Goal: Information Seeking & Learning: Learn about a topic

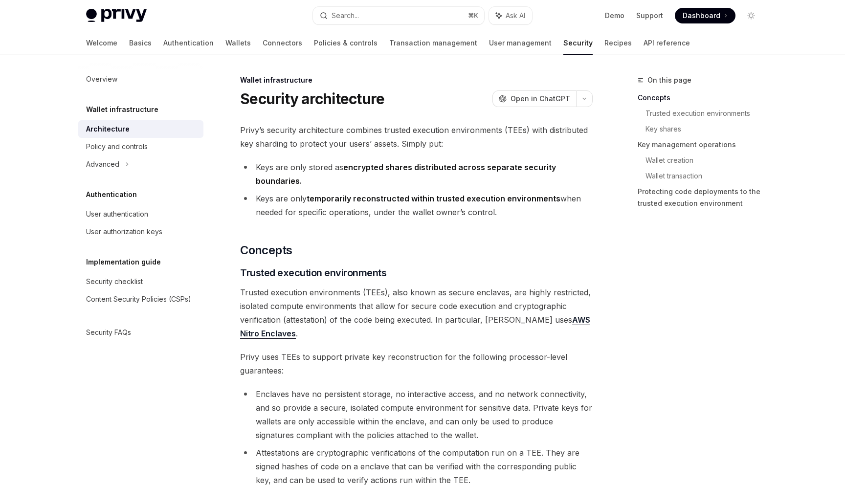
drag, startPoint x: 258, startPoint y: 171, endPoint x: 495, endPoint y: 210, distance: 240.2
click at [495, 210] on ul "Keys are only stored as encrypted shares distributed across separate security b…" at bounding box center [416, 189] width 352 height 59
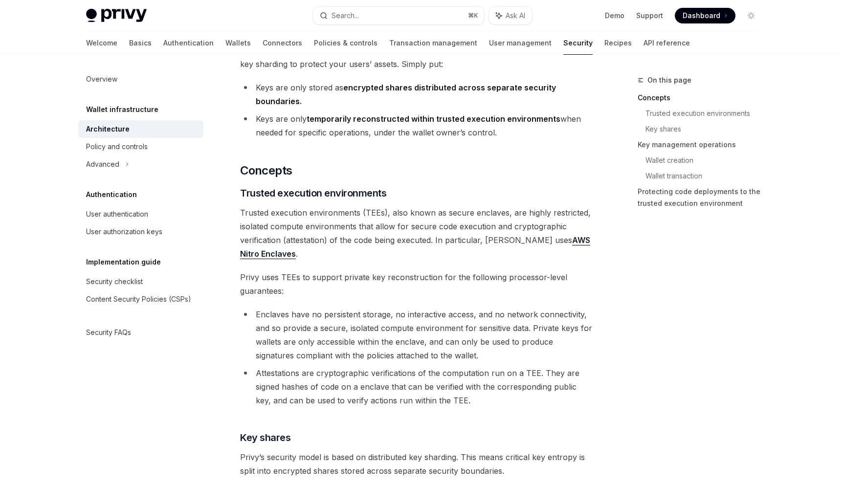
scroll to position [81, 0]
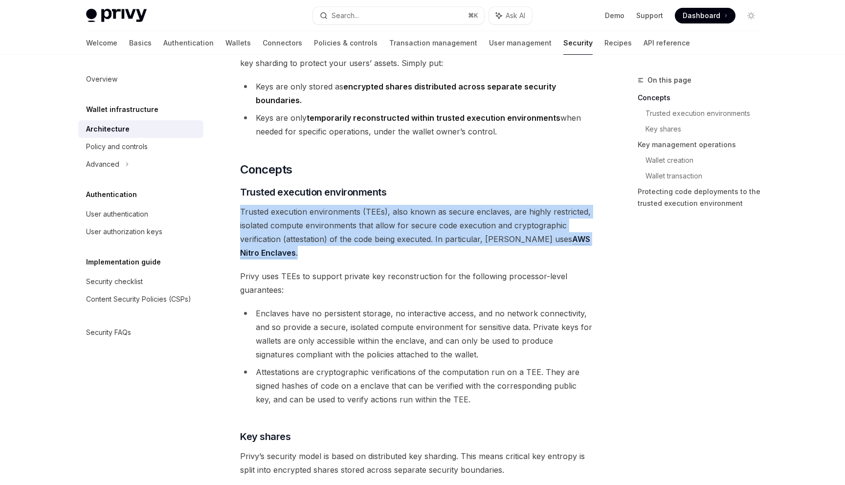
drag, startPoint x: 233, startPoint y: 212, endPoint x: 354, endPoint y: 257, distance: 129.5
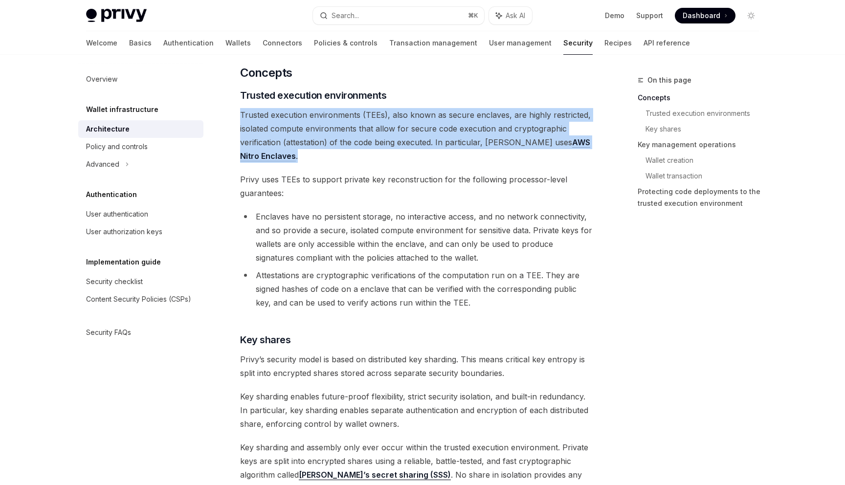
scroll to position [178, 0]
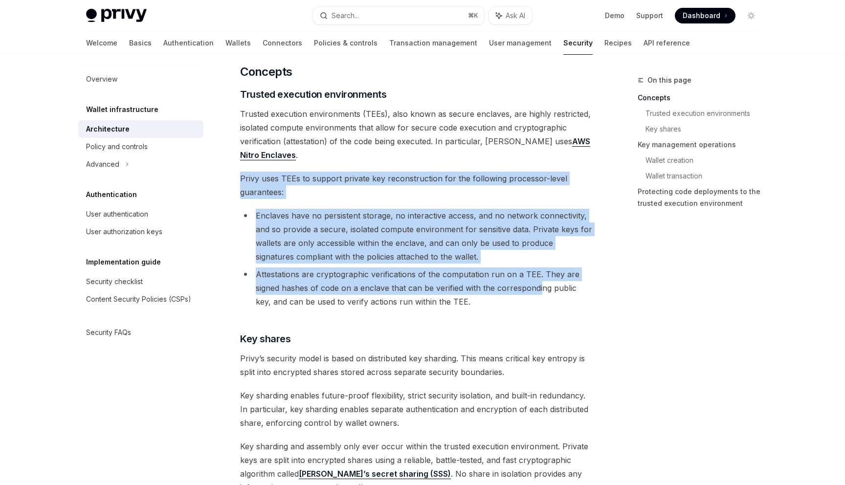
drag, startPoint x: 232, startPoint y: 180, endPoint x: 540, endPoint y: 308, distance: 333.4
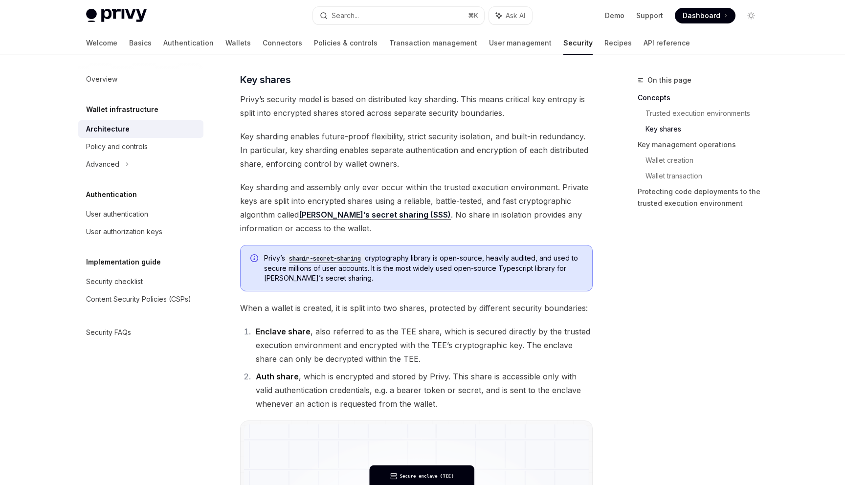
scroll to position [438, 0]
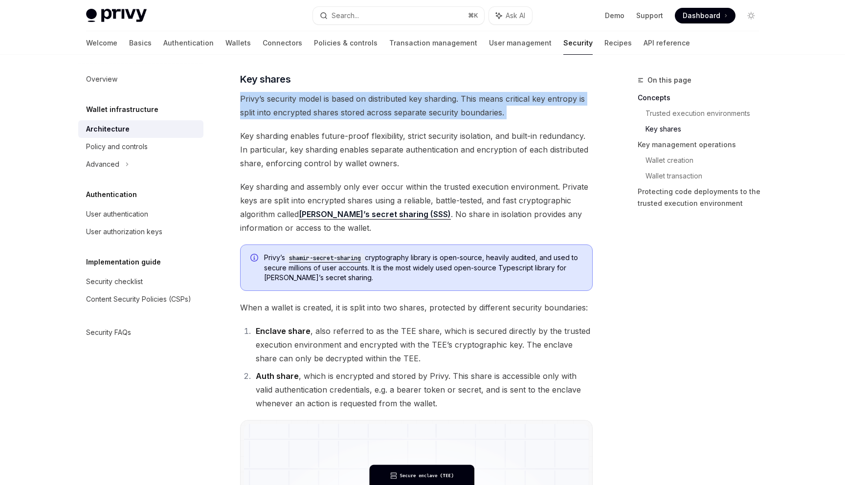
drag, startPoint x: 444, startPoint y: 88, endPoint x: 499, endPoint y: 121, distance: 64.1
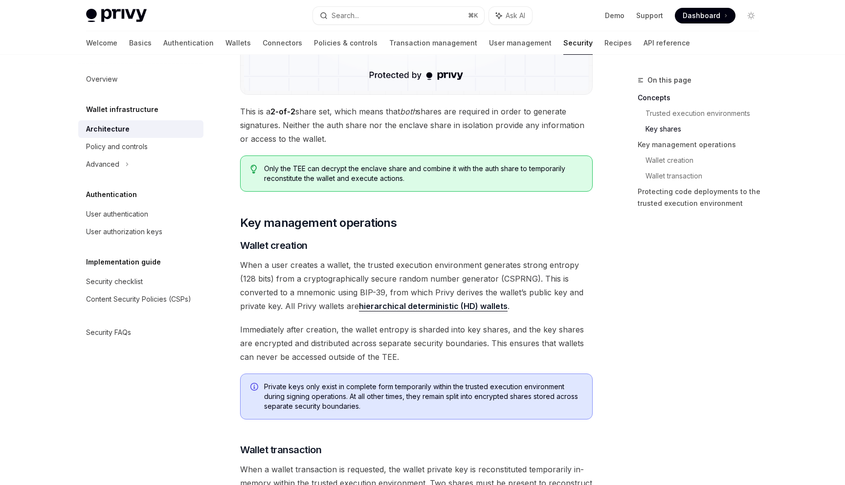
scroll to position [1020, 0]
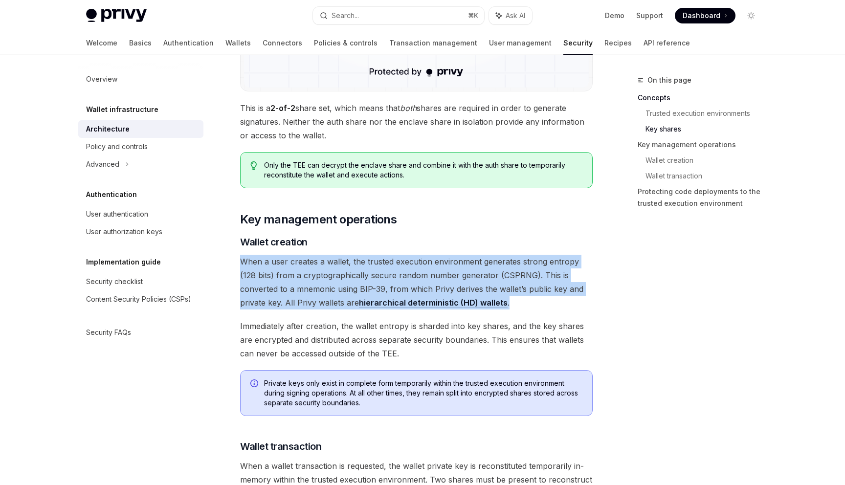
drag, startPoint x: 235, startPoint y: 263, endPoint x: 580, endPoint y: 302, distance: 347.4
click at [580, 302] on div "Wallet infrastructure Security architecture OpenAI Open in ChatGPT OpenAI Open …" at bounding box center [325, 249] width 540 height 2391
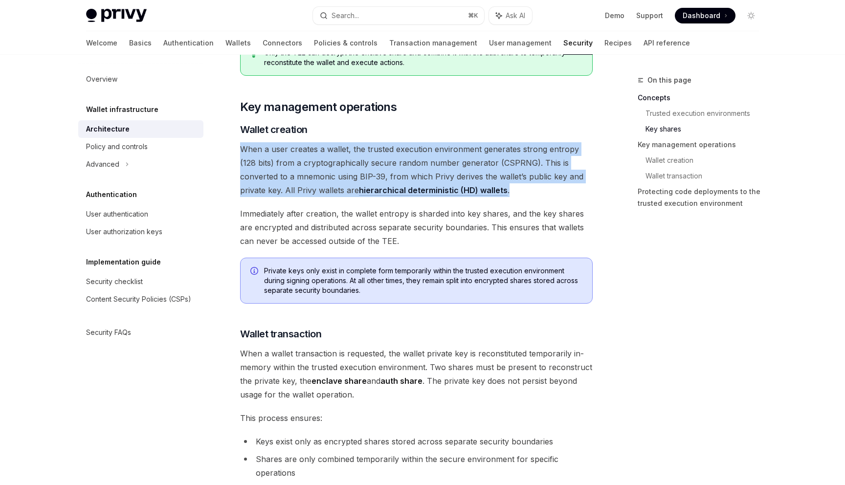
scroll to position [1133, 0]
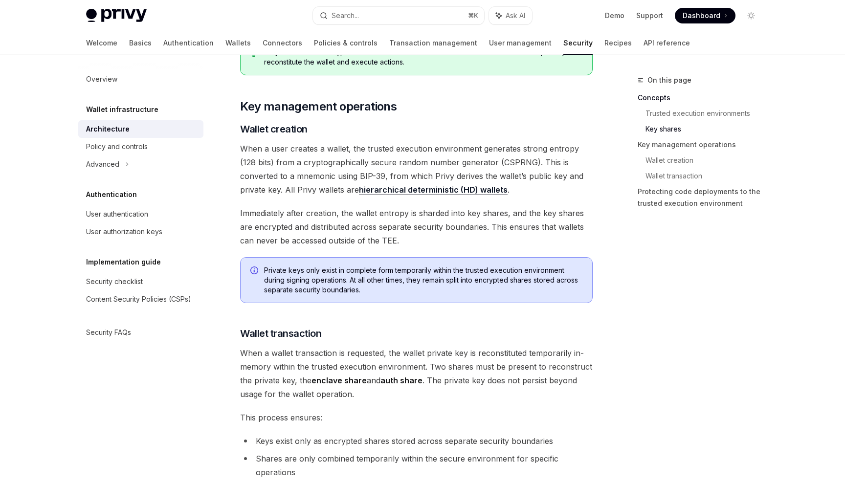
click at [529, 220] on span "Immediately after creation, the wallet entropy is sharded into key shares, and …" at bounding box center [416, 226] width 352 height 41
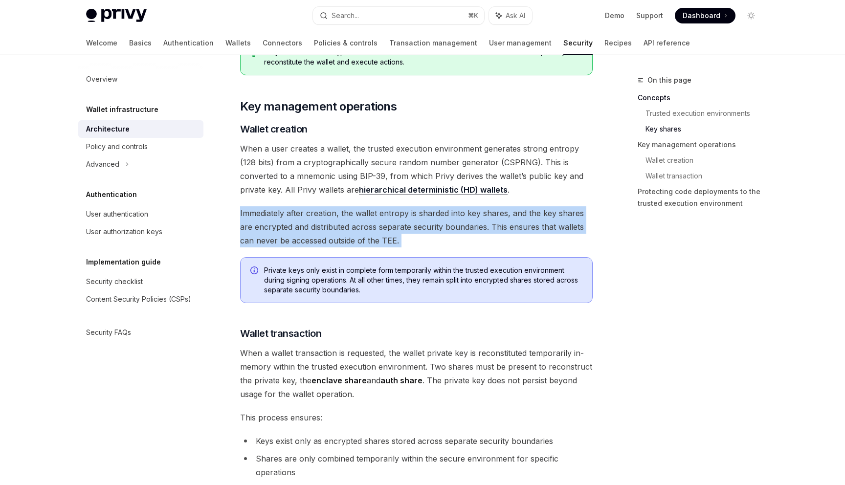
click at [529, 220] on span "Immediately after creation, the wallet entropy is sharded into key shares, and …" at bounding box center [416, 226] width 352 height 41
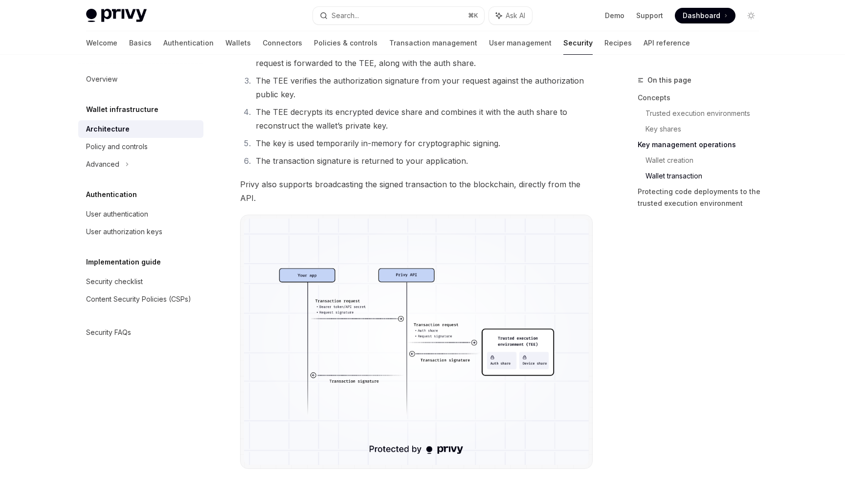
scroll to position [1640, 0]
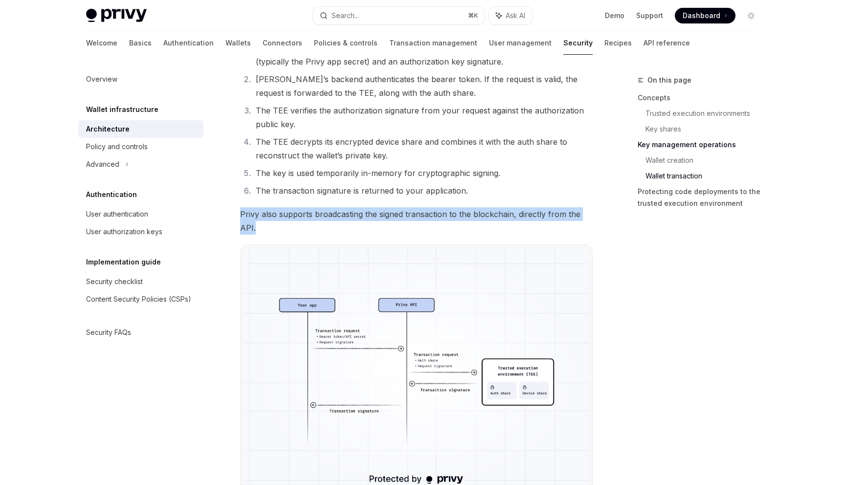
drag, startPoint x: 225, startPoint y: 210, endPoint x: 267, endPoint y: 233, distance: 47.5
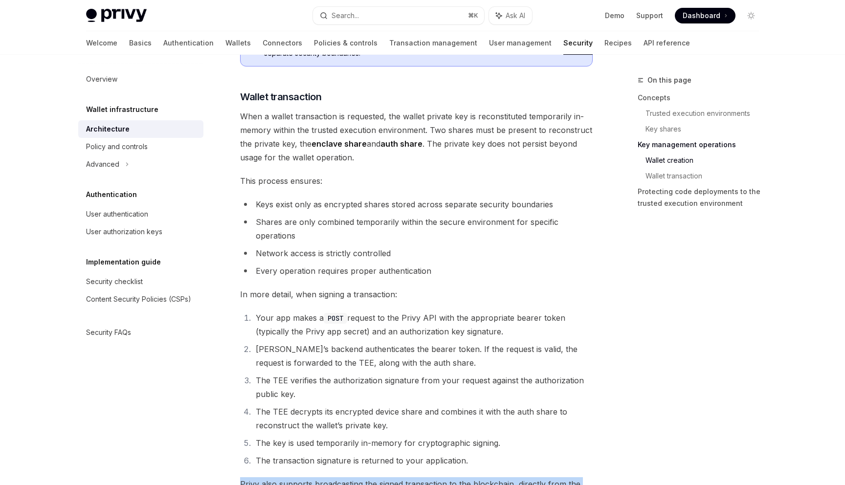
scroll to position [1368, 0]
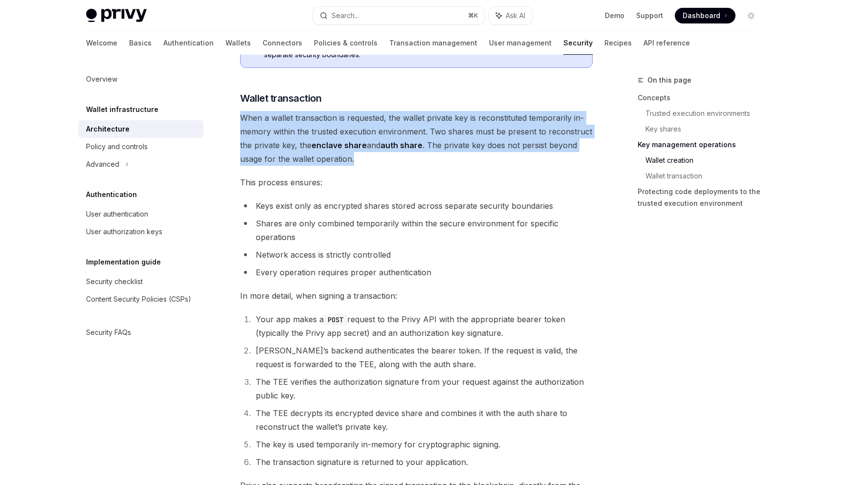
drag, startPoint x: 225, startPoint y: 118, endPoint x: 354, endPoint y: 156, distance: 135.2
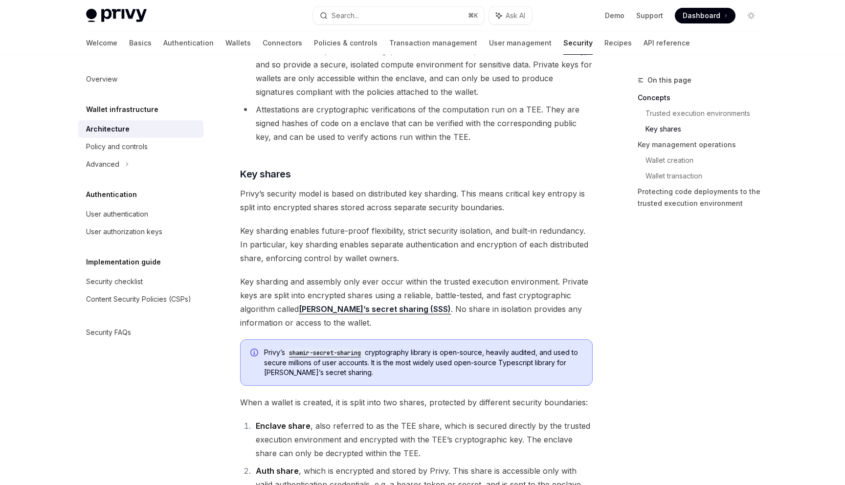
scroll to position [0, 0]
